Goal: Information Seeking & Learning: Find specific fact

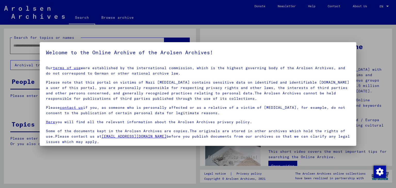
scroll to position [39, 0]
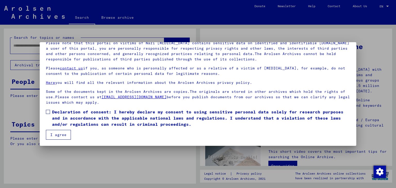
click at [48, 113] on span at bounding box center [48, 112] width 4 height 4
click at [62, 140] on button "I agree" at bounding box center [58, 135] width 25 height 10
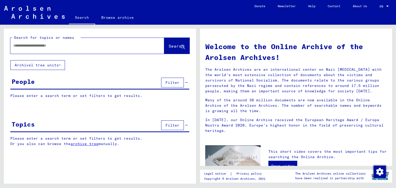
click at [43, 50] on div at bounding box center [79, 46] width 138 height 12
click at [33, 46] on input "text" at bounding box center [80, 45] width 135 height 5
type input "**********"
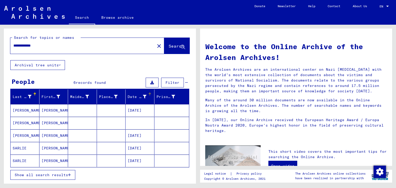
click at [133, 99] on div "Date of Birth" at bounding box center [137, 96] width 19 height 5
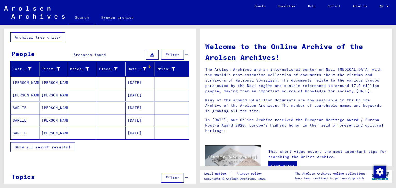
scroll to position [37, 0]
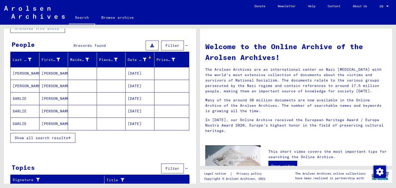
click at [44, 137] on span "Show all search results" at bounding box center [41, 138] width 53 height 5
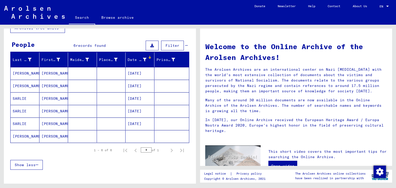
click at [146, 99] on mat-cell "[DATE]" at bounding box center [140, 99] width 29 height 12
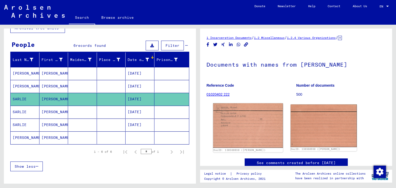
click at [239, 131] on img at bounding box center [248, 126] width 70 height 45
